Goal: Transaction & Acquisition: Purchase product/service

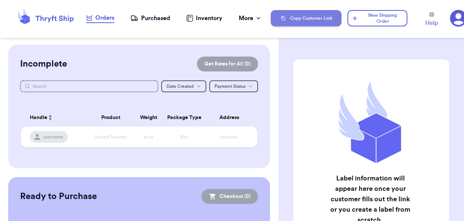
click at [309, 18] on button "Copy Customer Link" at bounding box center [306, 18] width 71 height 16
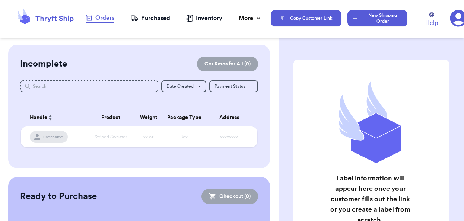
click at [374, 18] on button "New Shipping Order" at bounding box center [378, 18] width 60 height 16
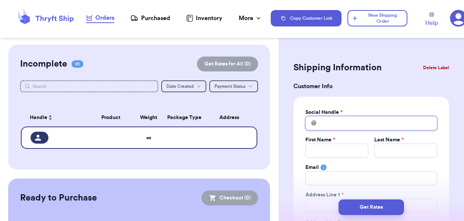
click at [345, 123] on input "Total Amount Paid" at bounding box center [372, 123] width 132 height 14
type input "m"
type input "mi"
type input "mik"
type input "[PERSON_NAME]"
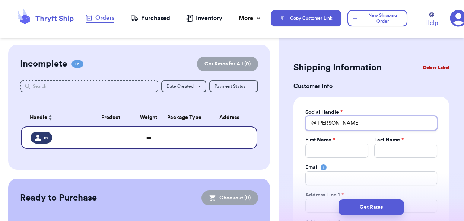
type input "[PERSON_NAME]"
type input "mikella"
type input "mikella3"
type input "mikella33"
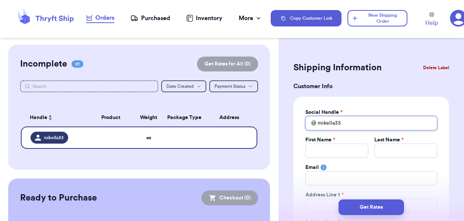
type input "mikella33"
click at [324, 157] on input "Total Amount Paid" at bounding box center [337, 151] width 63 height 14
type input "M"
type input "Mi"
type input "Mik"
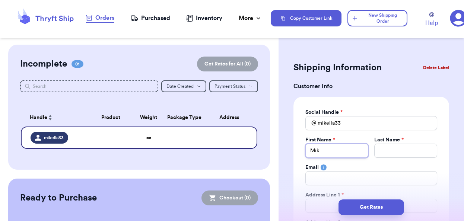
type input "[PERSON_NAME]"
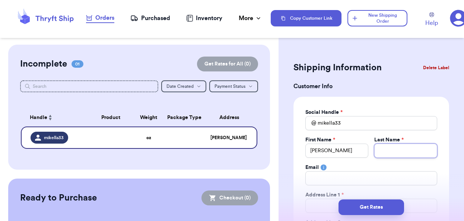
type input "C"
type input "Ca"
type input "Cam"
type input "Camp"
type input "Campb"
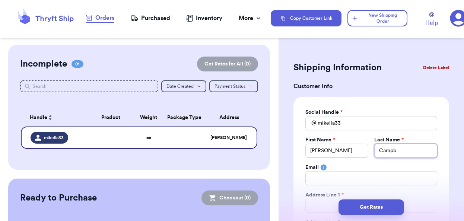
type input "Campbe"
type input "[PERSON_NAME]"
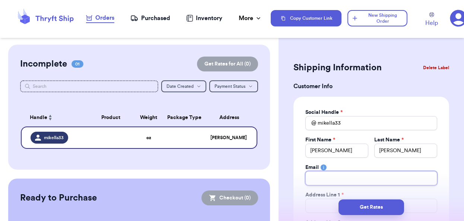
click at [313, 180] on input "Total Amount Paid" at bounding box center [372, 178] width 132 height 14
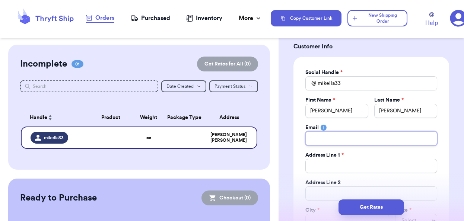
scroll to position [41, 0]
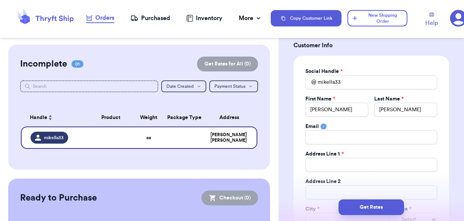
click at [303, 152] on div "Social Handle * @ mikella33 First Name * [PERSON_NAME] Last Name * [PERSON_NAME…" at bounding box center [372, 161] width 156 height 211
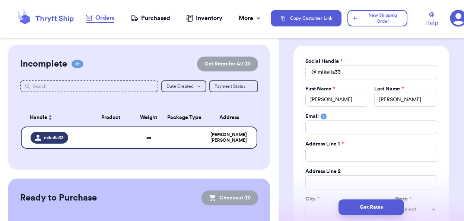
scroll to position [50, 0]
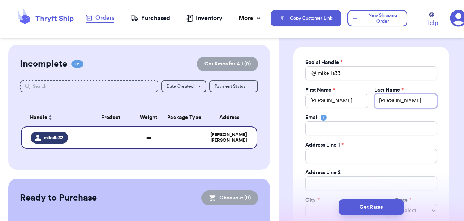
drag, startPoint x: 413, startPoint y: 99, endPoint x: 396, endPoint y: 87, distance: 21.1
click at [396, 87] on div "Last Name * [PERSON_NAME]" at bounding box center [406, 97] width 63 height 22
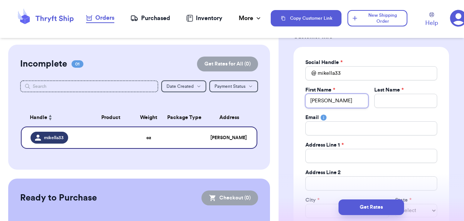
drag, startPoint x: 341, startPoint y: 101, endPoint x: 315, endPoint y: 96, distance: 26.3
click at [315, 96] on input "[PERSON_NAME]" at bounding box center [337, 101] width 63 height 14
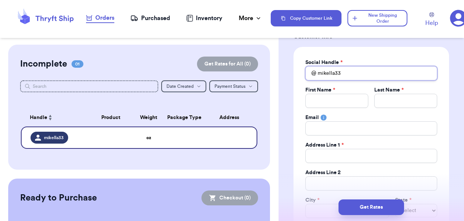
drag, startPoint x: 347, startPoint y: 73, endPoint x: 309, endPoint y: 72, distance: 38.4
click at [309, 72] on div "@ mikella33" at bounding box center [372, 73] width 132 height 14
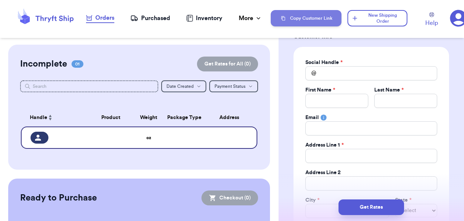
click at [306, 22] on button "Copy Customer Link" at bounding box center [306, 18] width 71 height 16
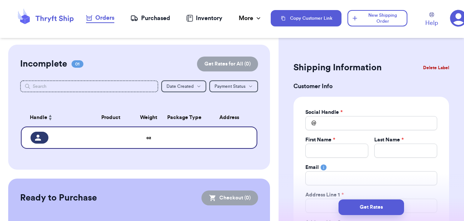
click at [105, 11] on nav "Orders Purchased Inventory More Stats Completed Orders" at bounding box center [174, 18] width 193 height 25
click at [104, 17] on div "Orders" at bounding box center [100, 17] width 28 height 9
click at [439, 67] on button "Delete Label" at bounding box center [436, 68] width 32 height 16
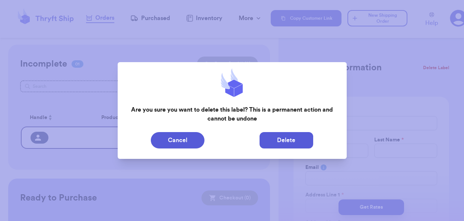
click at [288, 143] on button "Delete" at bounding box center [287, 140] width 54 height 16
click at [275, 139] on button "Delete" at bounding box center [287, 140] width 54 height 16
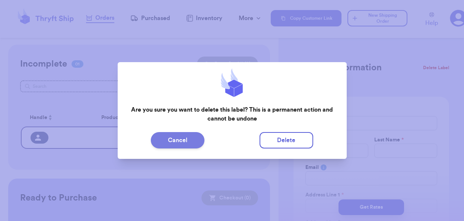
click at [186, 144] on button "Cancel" at bounding box center [178, 140] width 54 height 16
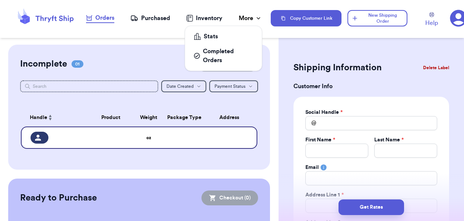
click at [246, 19] on div "More" at bounding box center [250, 18] width 23 height 9
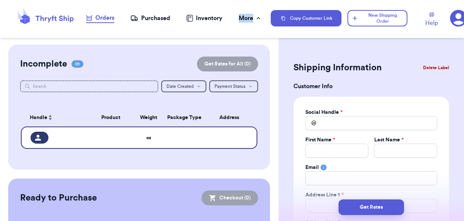
click at [152, 20] on div "Purchased" at bounding box center [150, 18] width 40 height 9
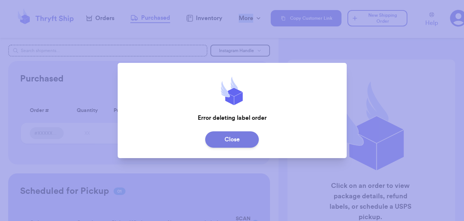
click at [220, 139] on button "Close" at bounding box center [232, 140] width 54 height 16
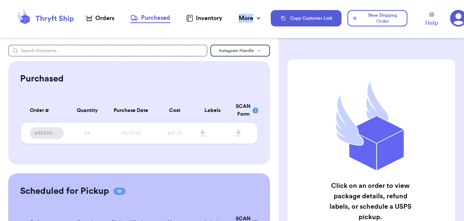
click at [103, 16] on div "Orders" at bounding box center [100, 18] width 28 height 9
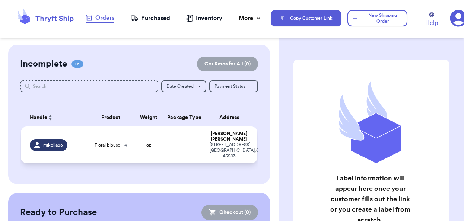
click at [89, 142] on td "Floral blouse + 4" at bounding box center [110, 145] width 47 height 37
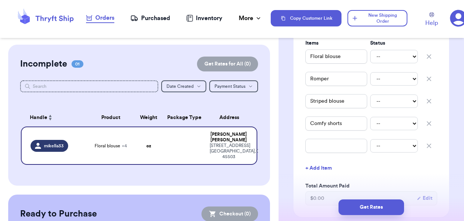
scroll to position [167, 0]
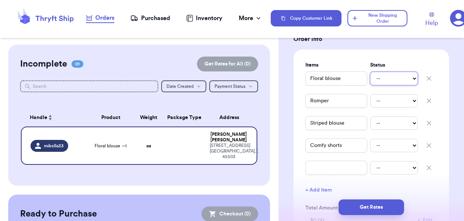
click at [390, 85] on select "-- Paid Owes" at bounding box center [394, 78] width 48 height 13
select select "paid"
click at [370, 80] on select "-- Paid Owes" at bounding box center [394, 78] width 48 height 13
click at [390, 85] on select "-- Paid Owes" at bounding box center [394, 78] width 48 height 13
select select "unpaid"
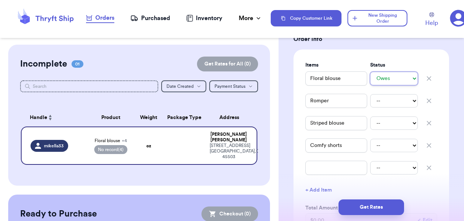
click at [370, 80] on select "-- Paid Owes" at bounding box center [394, 78] width 48 height 13
click at [401, 108] on select "-- Paid Owes" at bounding box center [394, 100] width 48 height 13
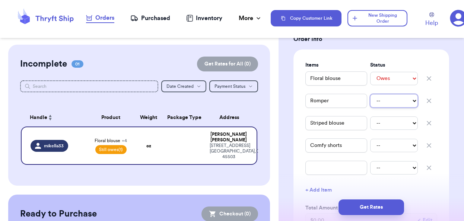
select select "unpaid"
click at [370, 103] on select "-- Paid Owes" at bounding box center [394, 100] width 48 height 13
click at [399, 130] on select "-- Paid Owes" at bounding box center [394, 123] width 48 height 13
select select "unpaid"
click at [370, 125] on select "-- Paid Owes" at bounding box center [394, 123] width 48 height 13
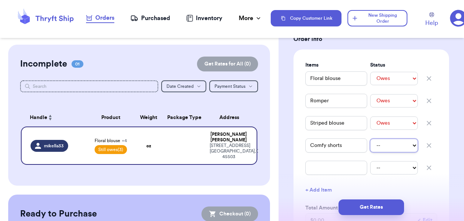
click at [400, 152] on select "-- Paid Owes" at bounding box center [394, 145] width 48 height 13
select select "unpaid"
click at [370, 147] on select "-- Paid Owes" at bounding box center [394, 145] width 48 height 13
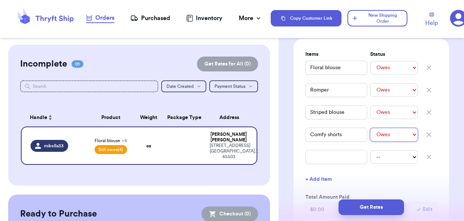
scroll to position [169, 0]
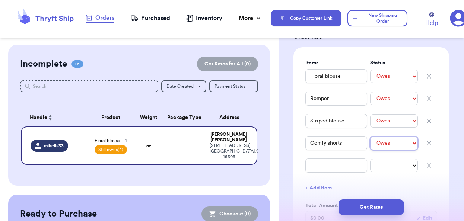
click at [398, 150] on select "-- Paid Owes" at bounding box center [394, 143] width 48 height 13
select select "paid"
click at [370, 145] on select "-- Paid Owes" at bounding box center [394, 143] width 48 height 13
click at [398, 128] on select "-- Paid Owes" at bounding box center [394, 120] width 48 height 13
select select "unknown"
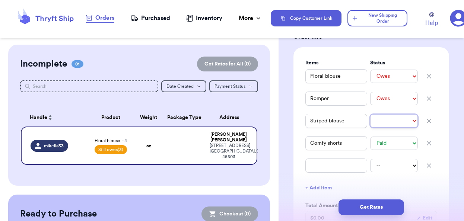
click at [370, 123] on select "-- Paid Owes" at bounding box center [394, 120] width 48 height 13
click at [391, 128] on select "-- Paid Owes" at bounding box center [394, 120] width 48 height 13
click at [398, 150] on select "-- Paid Owes" at bounding box center [394, 143] width 48 height 13
select select "unknown"
click at [370, 145] on select "-- Paid Owes" at bounding box center [394, 143] width 48 height 13
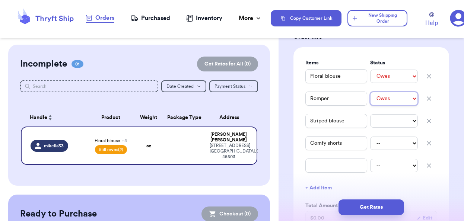
click at [397, 105] on select "-- Paid Owes" at bounding box center [394, 98] width 48 height 13
select select "unknown"
click at [370, 100] on select "-- Paid Owes" at bounding box center [394, 98] width 48 height 13
click at [391, 83] on select "-- Paid Owes" at bounding box center [394, 76] width 48 height 13
select select "unknown"
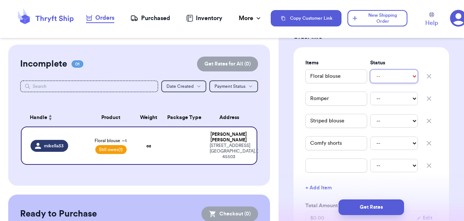
click at [370, 78] on select "-- Paid Owes" at bounding box center [394, 76] width 48 height 13
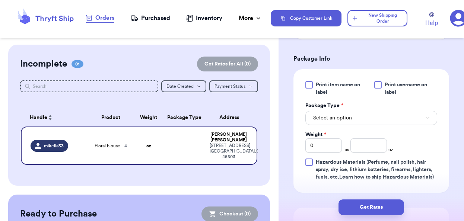
scroll to position [368, 0]
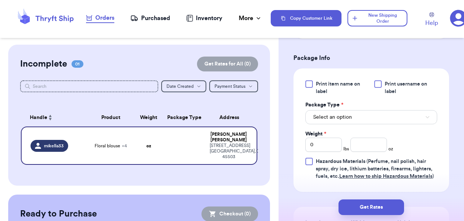
click at [307, 88] on div at bounding box center [309, 84] width 7 height 7
click at [0, 0] on input "Print item name on label" at bounding box center [0, 0] width 0 height 0
click at [379, 88] on div at bounding box center [378, 84] width 7 height 7
click at [0, 0] on input "Print username on label" at bounding box center [0, 0] width 0 height 0
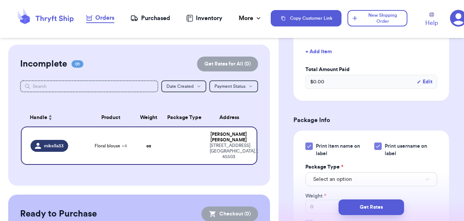
scroll to position [280, 0]
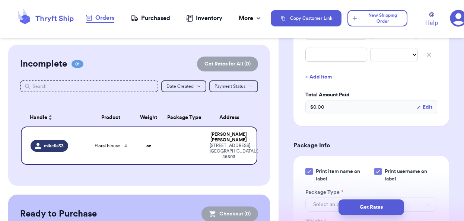
click at [338, 113] on div "$ 0.00 Edit" at bounding box center [372, 107] width 132 height 14
click at [318, 111] on span "$ 0.00" at bounding box center [317, 107] width 14 height 7
click at [314, 111] on span "$ 0.00" at bounding box center [317, 107] width 14 height 7
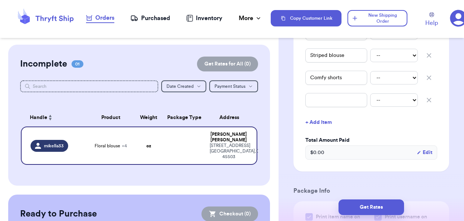
click at [426, 157] on button "Edit" at bounding box center [425, 152] width 16 height 7
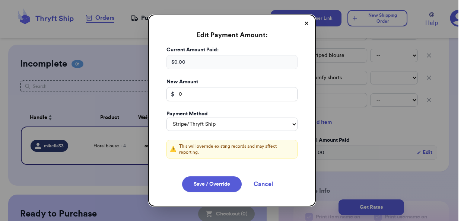
click at [328, 128] on button "close" at bounding box center [232, 110] width 464 height 221
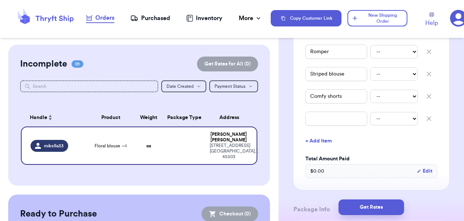
scroll to position [209, 0]
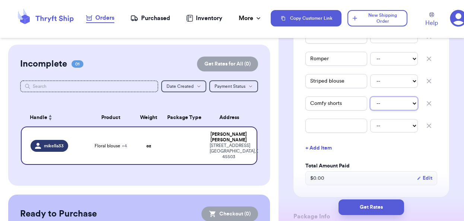
click at [390, 110] on select "-- Paid Owes" at bounding box center [394, 103] width 48 height 13
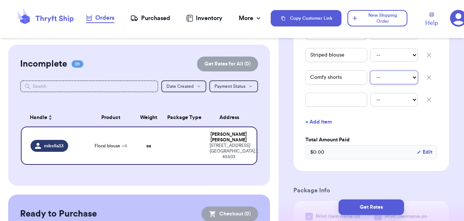
scroll to position [235, 0]
click at [313, 156] on span "$ 0.00" at bounding box center [317, 151] width 14 height 7
click at [426, 156] on button "Edit" at bounding box center [425, 151] width 16 height 7
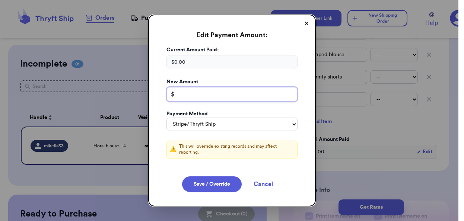
click at [183, 93] on input "number" at bounding box center [232, 94] width 131 height 14
click at [190, 56] on div "$ 0.00" at bounding box center [232, 62] width 131 height 14
click at [189, 59] on div "$ 0.00" at bounding box center [232, 62] width 131 height 14
click at [308, 26] on button "✕" at bounding box center [307, 24] width 12 height 12
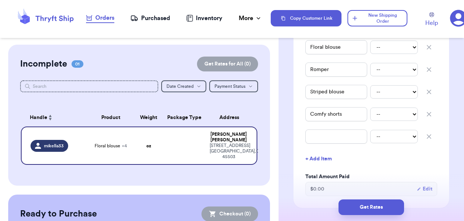
scroll to position [182, 0]
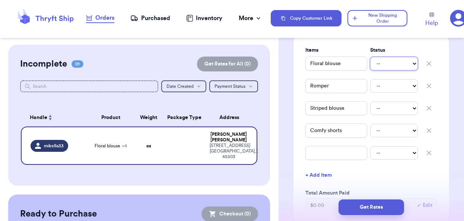
click at [387, 70] on select "-- Paid Owes" at bounding box center [394, 63] width 48 height 13
select select "paid"
click at [370, 65] on select "-- Paid Owes" at bounding box center [394, 63] width 48 height 13
click at [384, 92] on select "-- Paid Owes" at bounding box center [394, 85] width 48 height 13
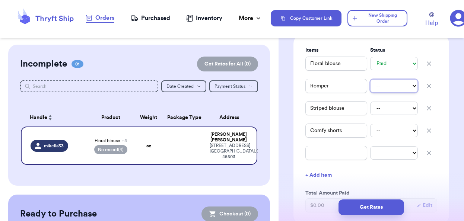
select select "paid"
click at [370, 88] on select "-- Paid Owes" at bounding box center [394, 85] width 48 height 13
click at [382, 115] on select "-- Paid Owes" at bounding box center [394, 108] width 48 height 13
select select "paid"
click at [370, 110] on select "-- Paid Owes" at bounding box center [394, 108] width 48 height 13
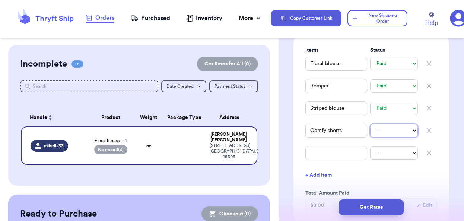
click at [381, 138] on select "-- Paid Owes" at bounding box center [394, 130] width 48 height 13
select select "paid"
click at [370, 132] on select "-- Paid Owes" at bounding box center [394, 130] width 48 height 13
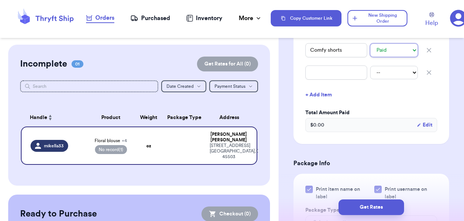
scroll to position [264, 0]
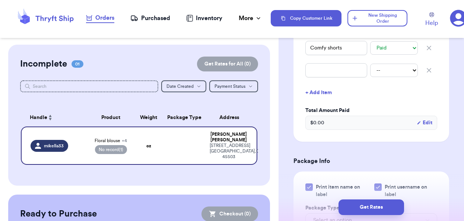
click at [431, 74] on icon "button" at bounding box center [429, 70] width 7 height 7
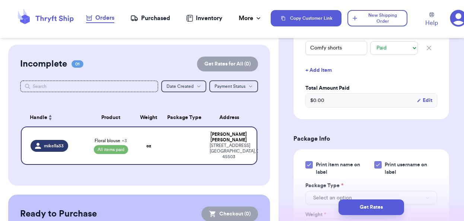
click at [322, 104] on span "$ 0.00" at bounding box center [317, 100] width 14 height 7
click at [429, 104] on button "Edit" at bounding box center [425, 100] width 16 height 7
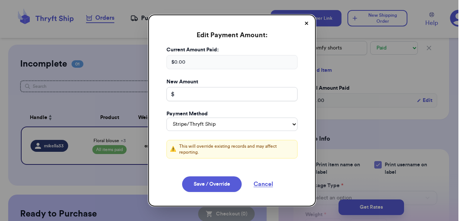
click at [214, 62] on div "$ 0.00" at bounding box center [232, 62] width 131 height 14
click at [306, 23] on button "✕" at bounding box center [307, 24] width 12 height 12
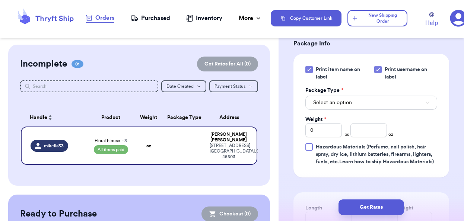
scroll to position [369, 0]
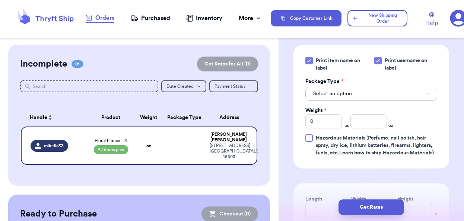
click at [353, 101] on button "Select an option" at bounding box center [372, 94] width 132 height 14
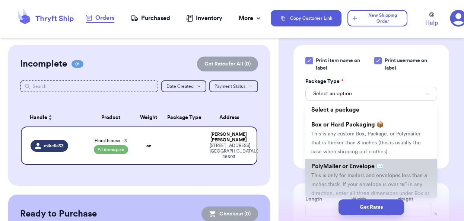
click at [334, 181] on li "PolyMailer or Envelope ✉️ This is only for mailers and envelopes less than 3 in…" at bounding box center [372, 184] width 132 height 51
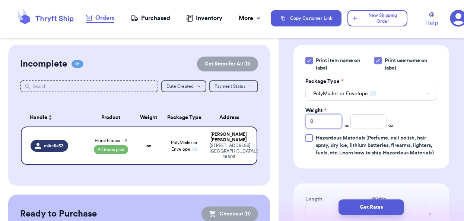
click at [316, 129] on input "0" at bounding box center [324, 121] width 37 height 14
type input "1"
click at [365, 129] on input "number" at bounding box center [369, 121] width 37 height 14
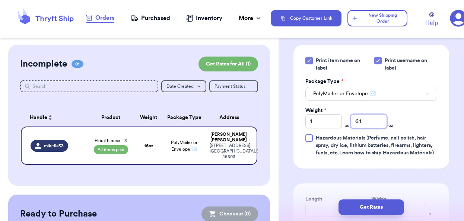
type input "6.1"
click at [426, 118] on div "Print item name on label Print username on label Package Type * PolyMailer or E…" at bounding box center [372, 107] width 132 height 100
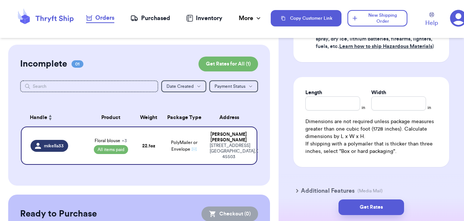
scroll to position [475, 0]
click at [334, 108] on input "Length" at bounding box center [333, 104] width 55 height 14
type input "12"
click at [400, 107] on input "Width *" at bounding box center [399, 104] width 55 height 14
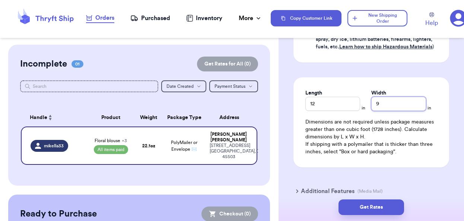
type input "9"
click at [446, 142] on div "Length 12 in Width 9 in Dimensions are not required unless package measures gre…" at bounding box center [372, 123] width 156 height 90
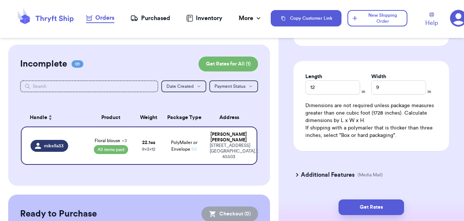
scroll to position [521, 0]
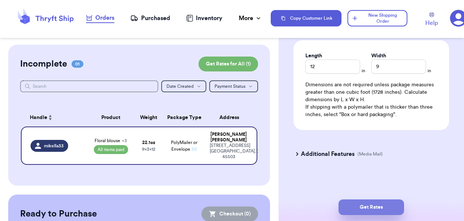
click at [386, 205] on button "Get Rates" at bounding box center [372, 208] width 66 height 16
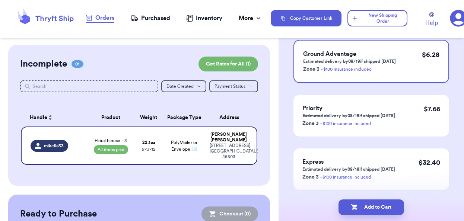
scroll to position [101, 0]
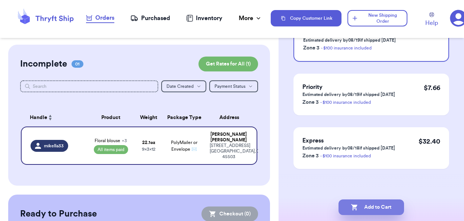
click at [377, 209] on button "Add to Cart" at bounding box center [372, 208] width 66 height 16
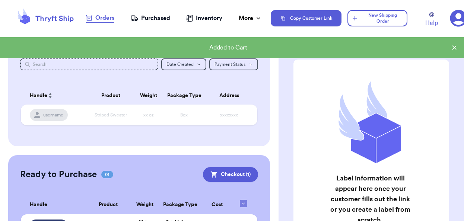
scroll to position [67, 0]
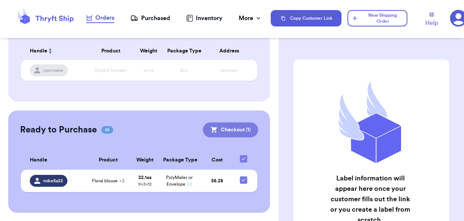
click at [233, 131] on button "Checkout ( 1 )" at bounding box center [230, 130] width 55 height 15
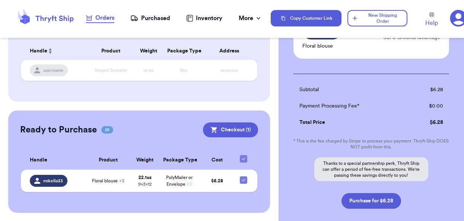
scroll to position [119, 0]
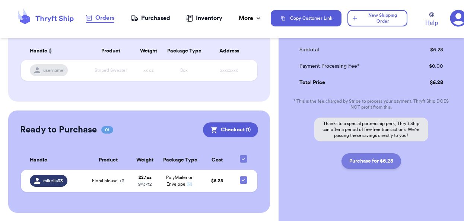
click at [369, 164] on button "Purchase for $6.28" at bounding box center [372, 162] width 60 height 16
checkbox input "false"
checkbox input "true"
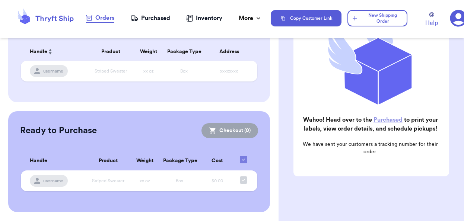
scroll to position [65, 0]
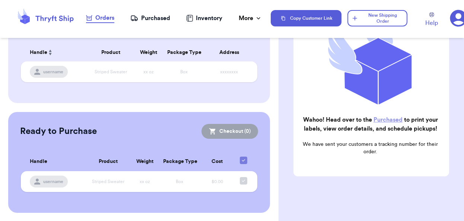
click at [159, 21] on div "Purchased" at bounding box center [150, 18] width 40 height 9
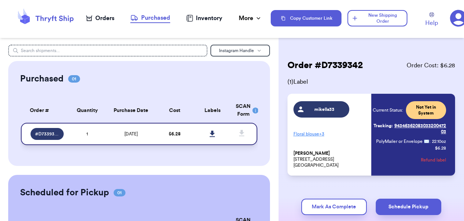
click at [210, 136] on icon at bounding box center [213, 134] width 6 height 7
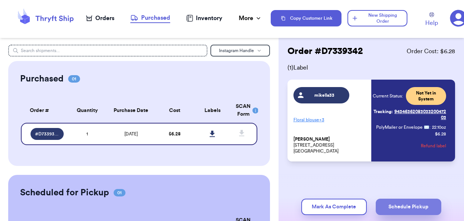
click at [396, 206] on button "Schedule Pickup" at bounding box center [409, 207] width 66 height 16
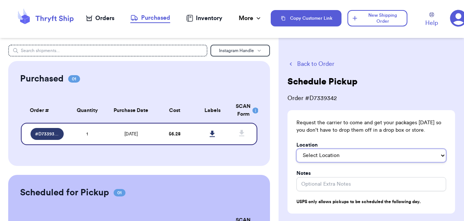
click at [347, 157] on select "Select Location In/At Mailbox On the Porch Front Door Back Door Side Door Knock…" at bounding box center [372, 155] width 150 height 13
select select "In/At Mailbox"
click at [297, 149] on select "Select Location In/At Mailbox On the Porch Front Door Back Door Side Door Knock…" at bounding box center [372, 155] width 150 height 13
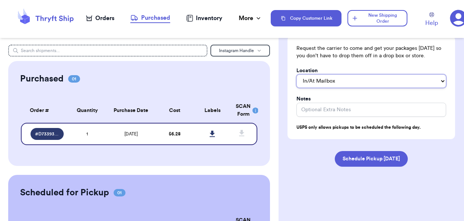
scroll to position [81, 0]
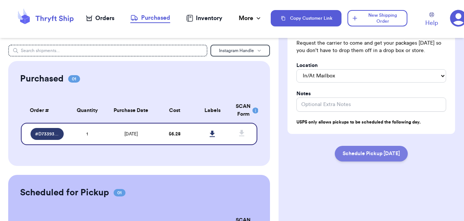
click at [356, 151] on button "Schedule Pickup [DATE]" at bounding box center [371, 154] width 73 height 16
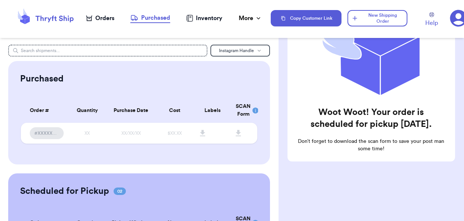
scroll to position [0, 0]
